Goal: Navigation & Orientation: Find specific page/section

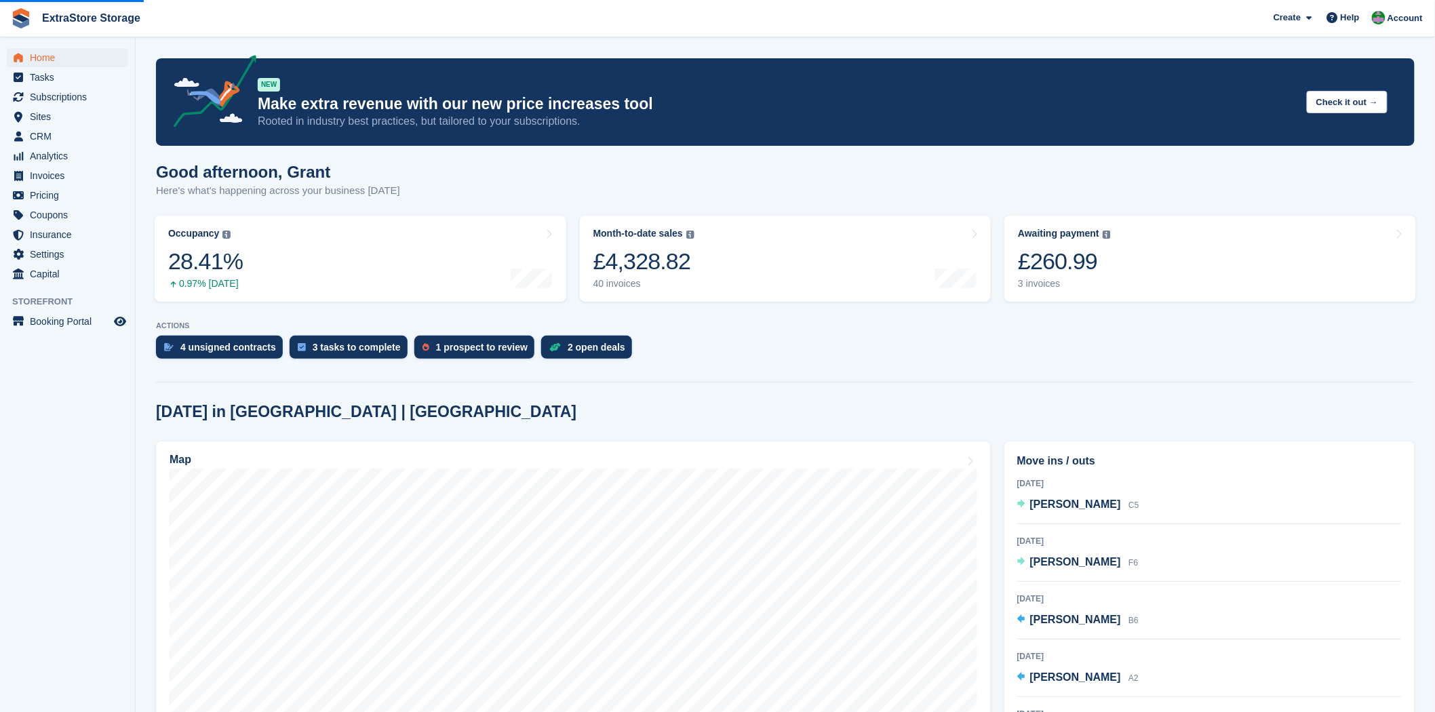
click at [222, 236] on img at bounding box center [226, 235] width 8 height 8
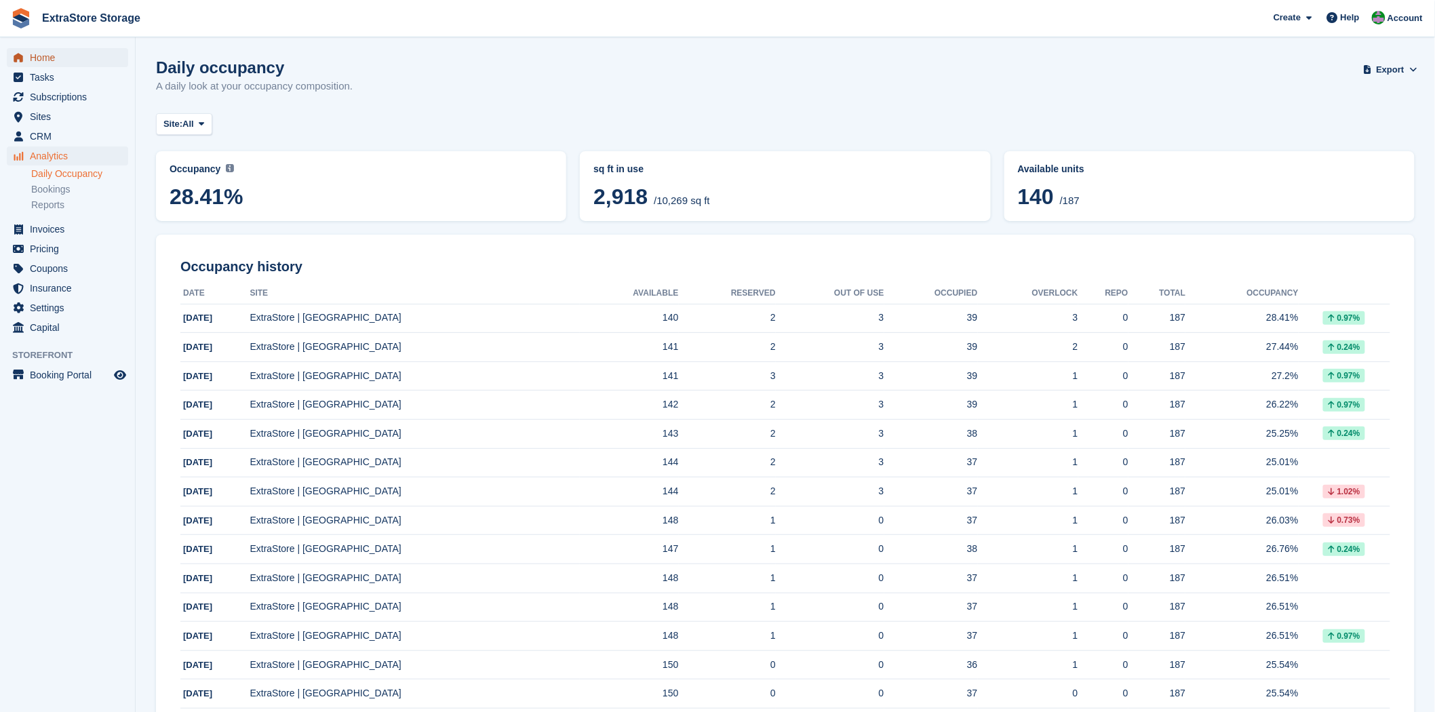
click at [34, 58] on span "Home" at bounding box center [70, 57] width 81 height 19
